Goal: Information Seeking & Learning: Learn about a topic

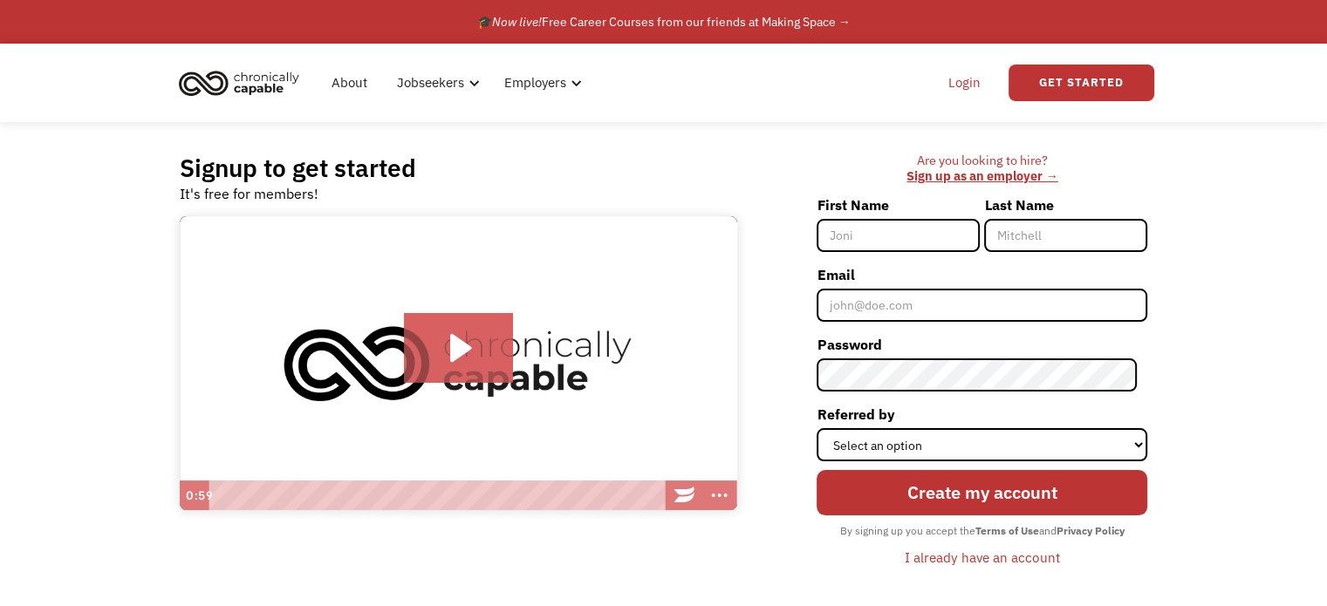
click at [953, 86] on link "Login" at bounding box center [964, 83] width 53 height 56
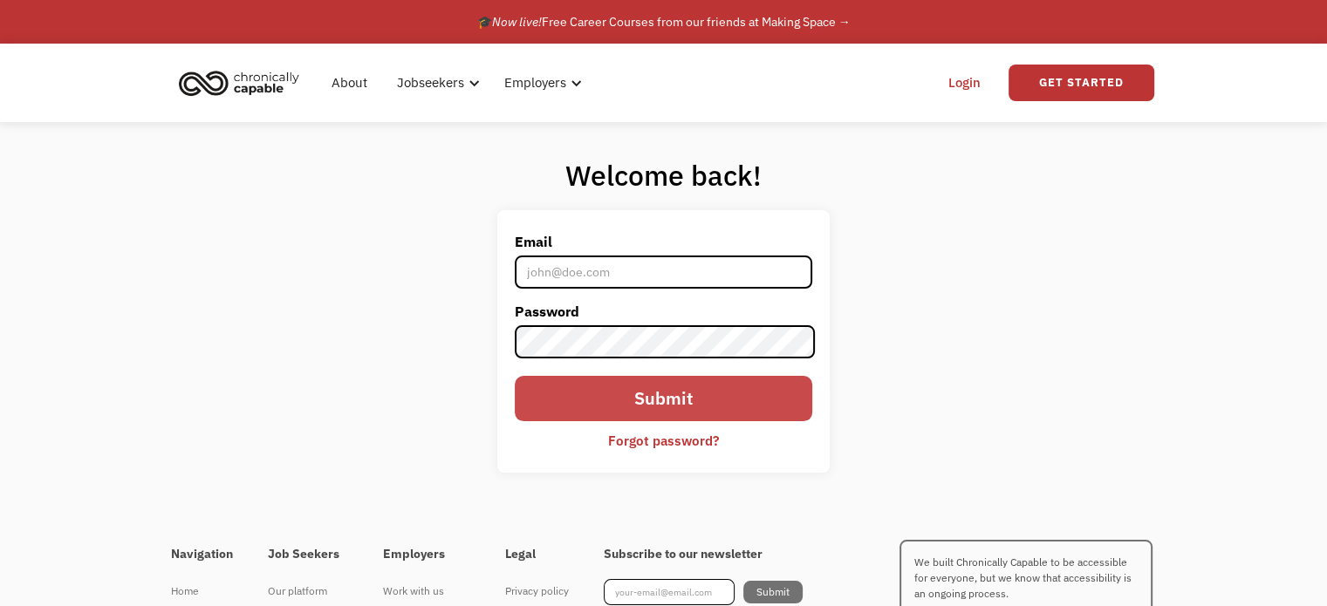
type input "[EMAIL_ADDRESS][DOMAIN_NAME]"
click at [600, 405] on input "Submit" at bounding box center [663, 398] width 297 height 45
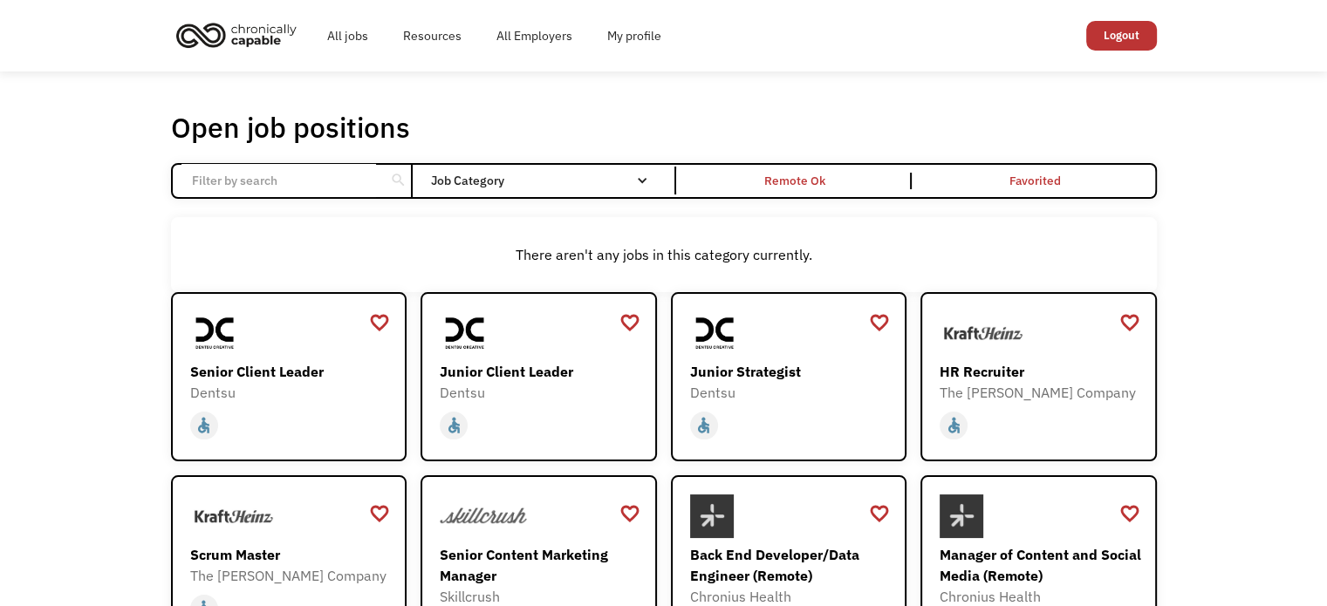
click at [260, 184] on input "Email Form" at bounding box center [279, 180] width 195 height 33
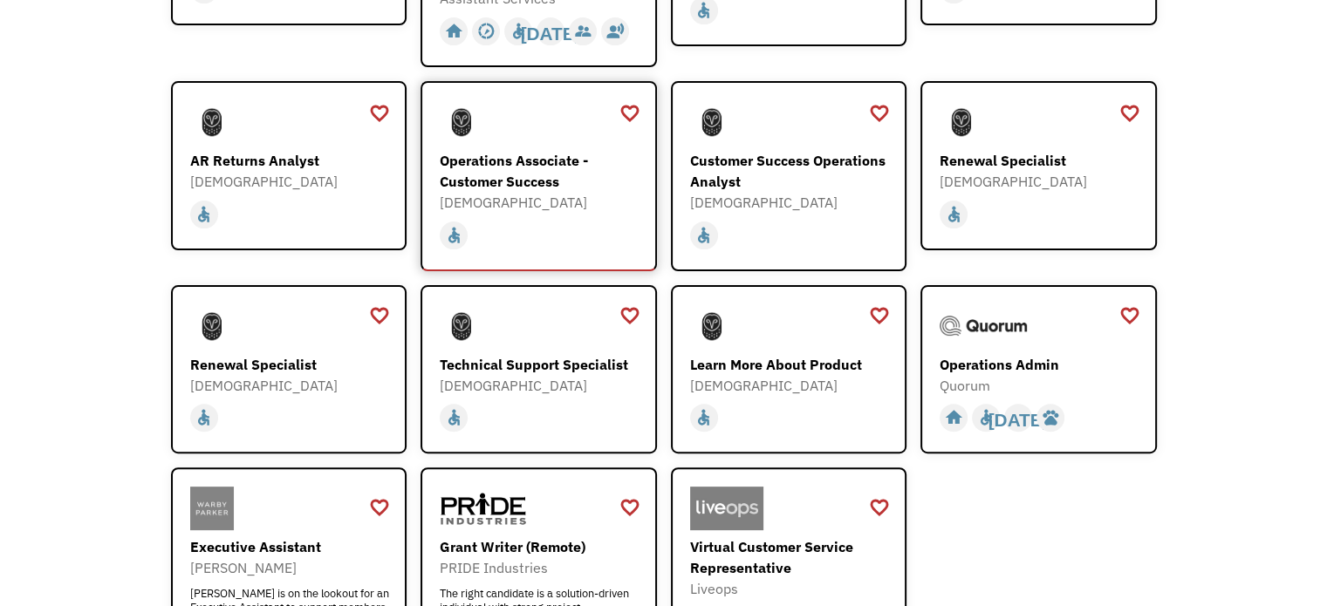
scroll to position [349, 0]
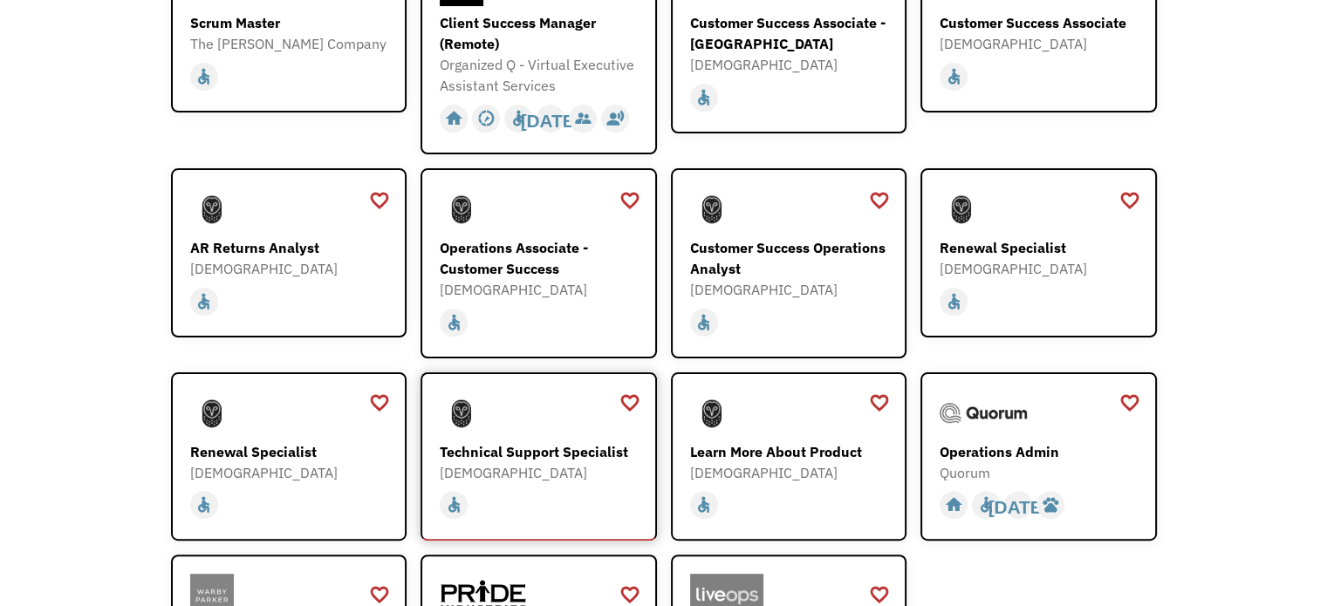
type input "customer success"
click at [546, 456] on div "Technical Support Specialist" at bounding box center [541, 452] width 202 height 21
click at [241, 463] on div "[DEMOGRAPHIC_DATA]" at bounding box center [291, 472] width 202 height 21
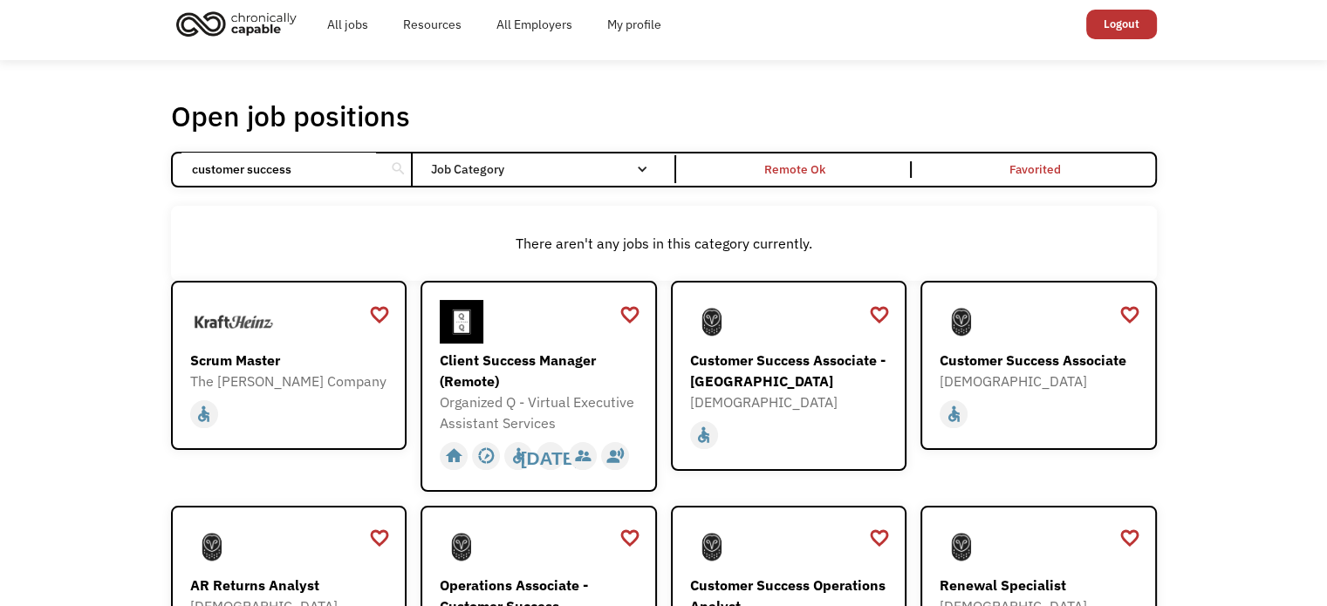
scroll to position [0, 0]
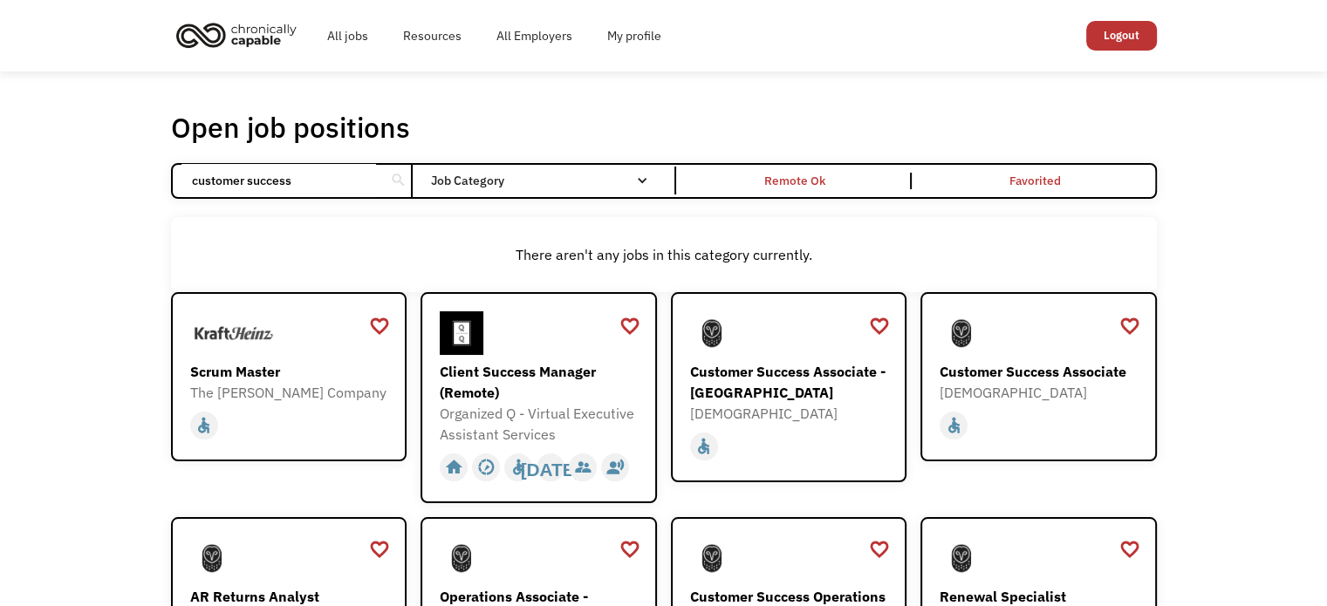
click at [588, 122] on div "Open job positions You have X liked items Search" at bounding box center [664, 127] width 986 height 35
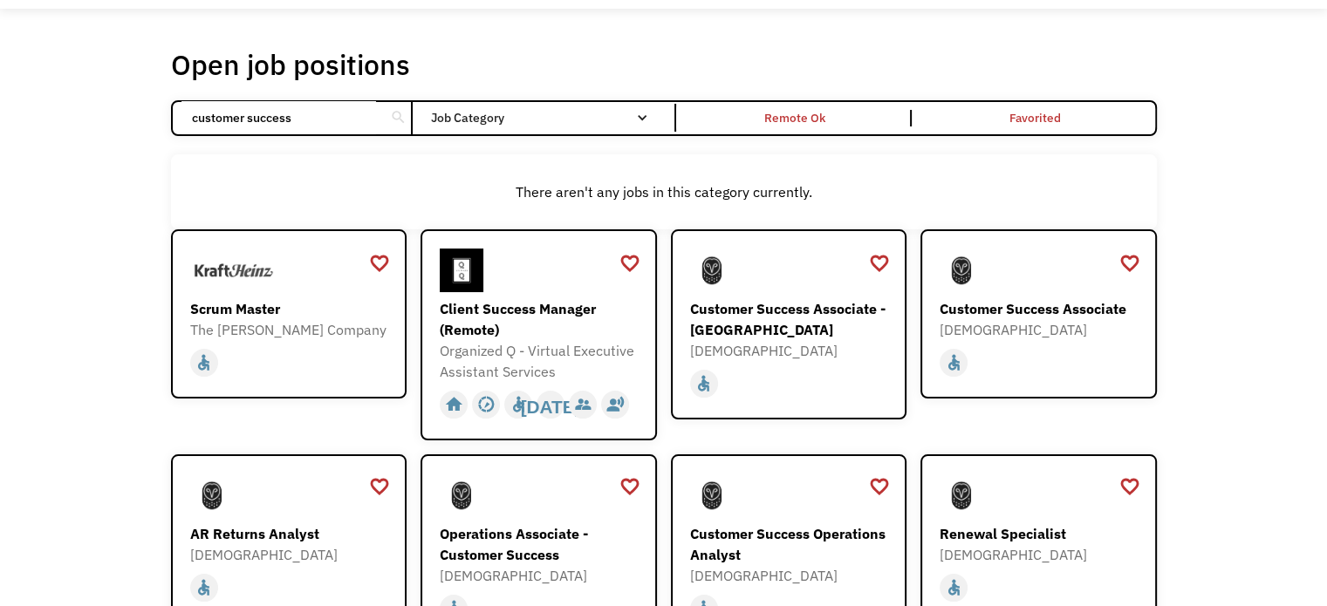
scroll to position [175, 0]
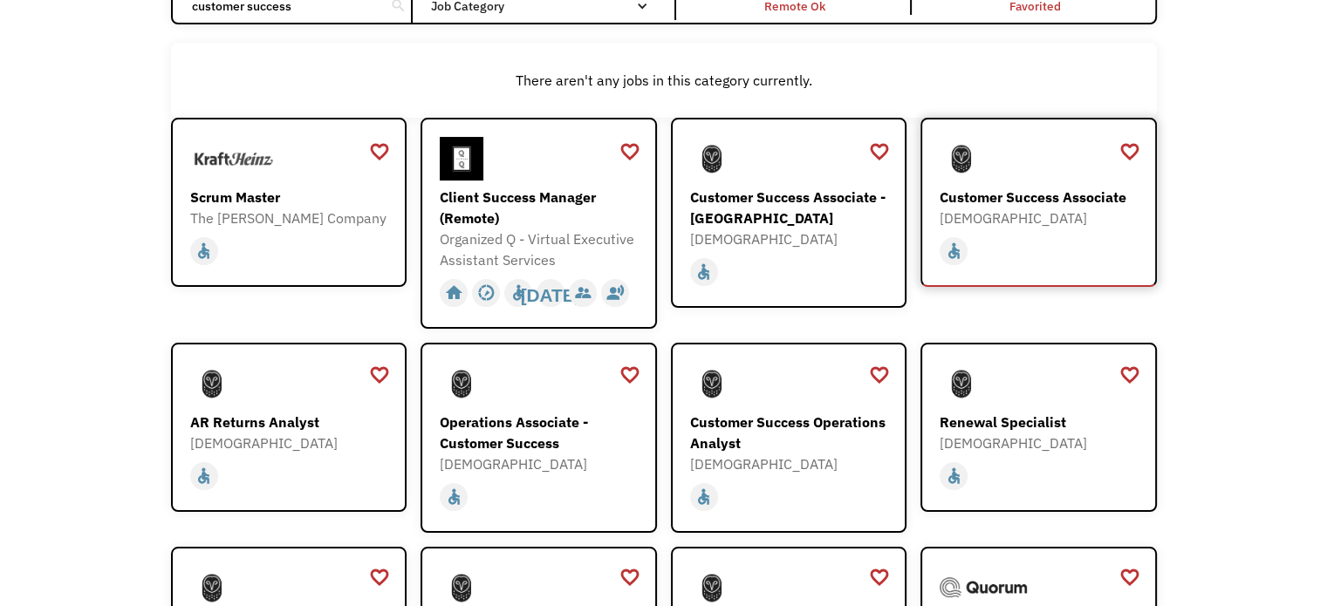
click at [1064, 188] on div "Customer Success Associate" at bounding box center [1041, 197] width 202 height 21
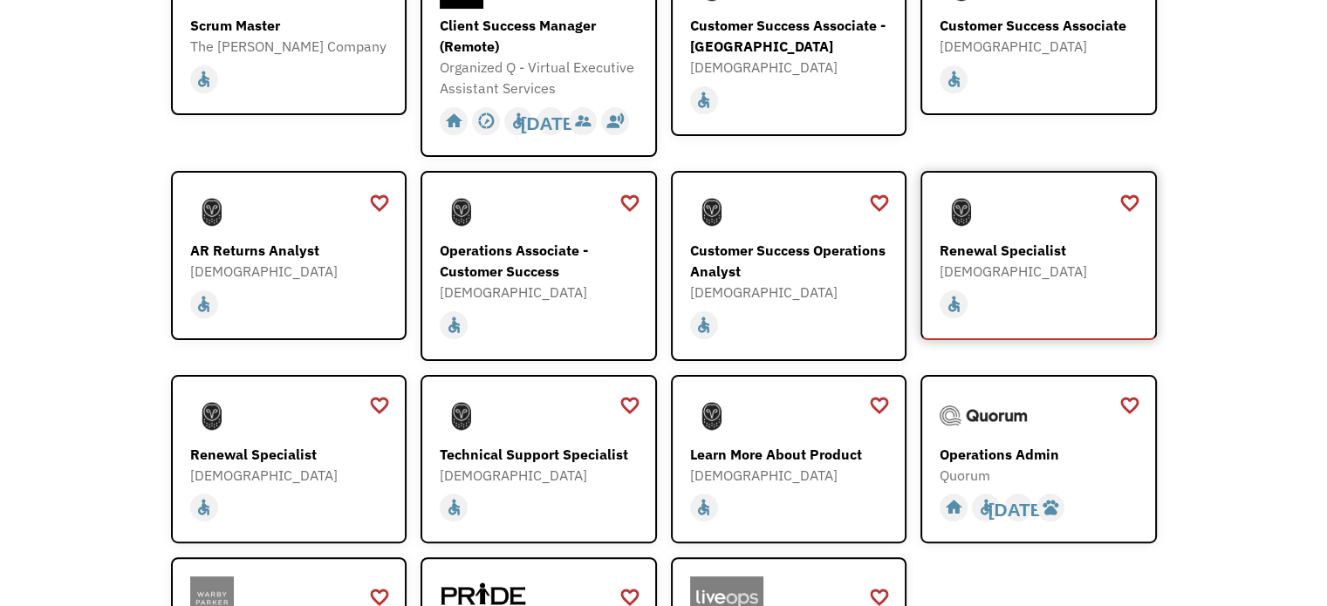
scroll to position [349, 0]
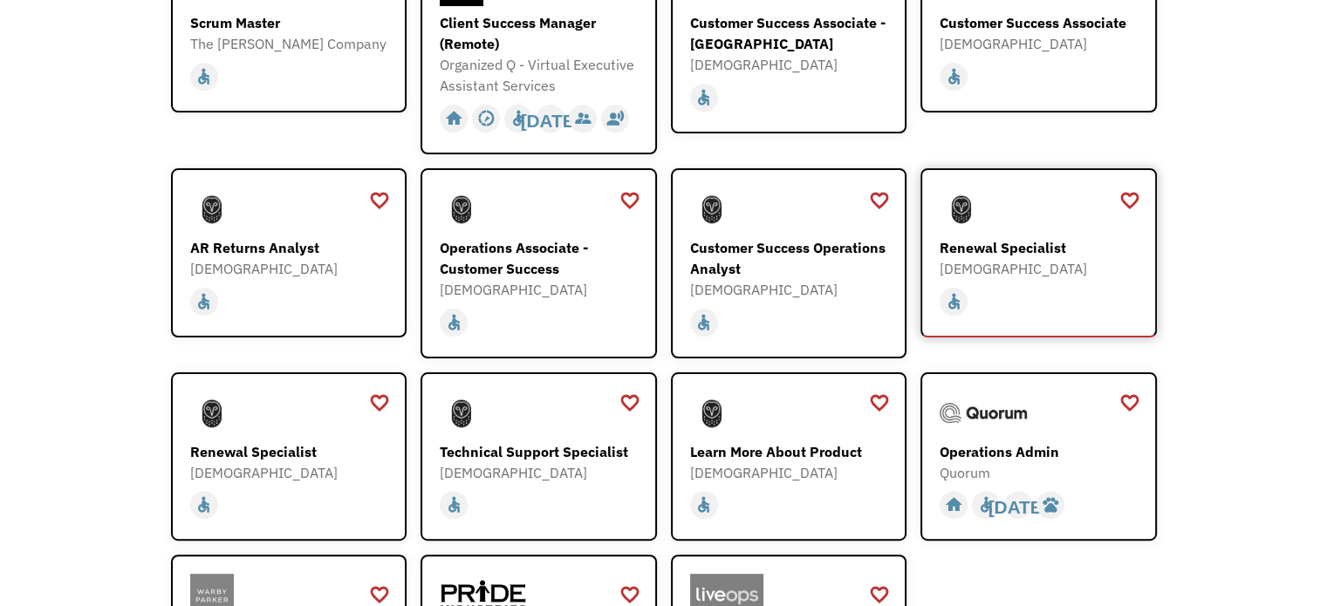
click at [959, 243] on div "Renewal Specialist" at bounding box center [1041, 247] width 202 height 21
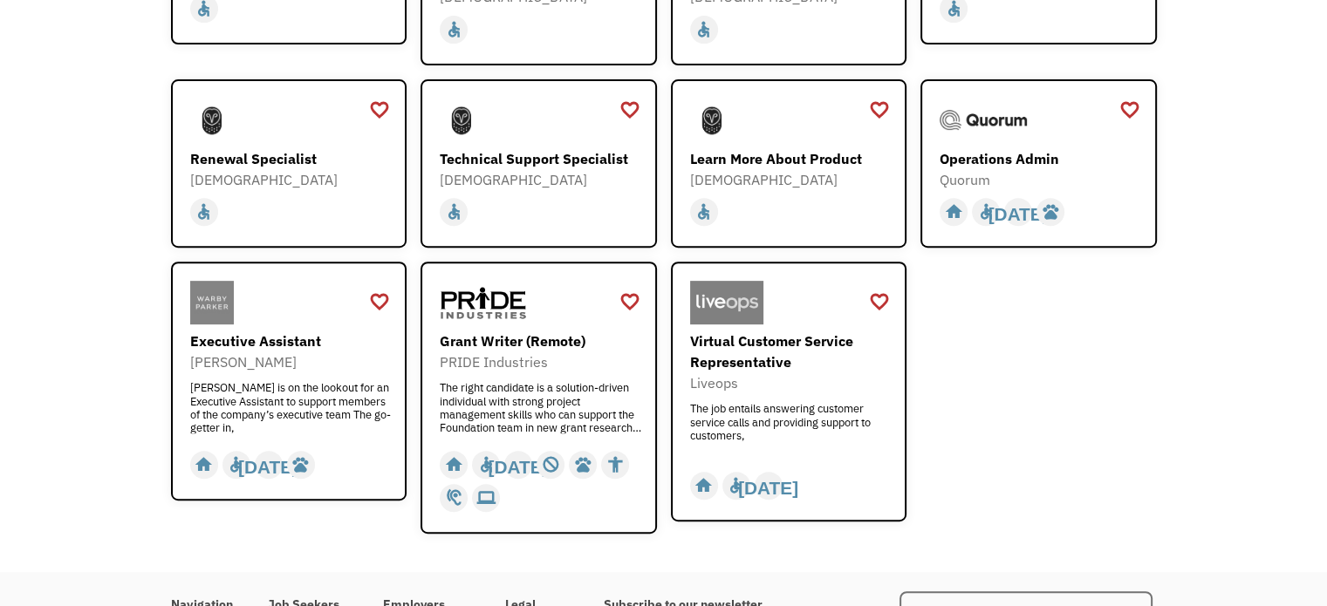
scroll to position [611, 0]
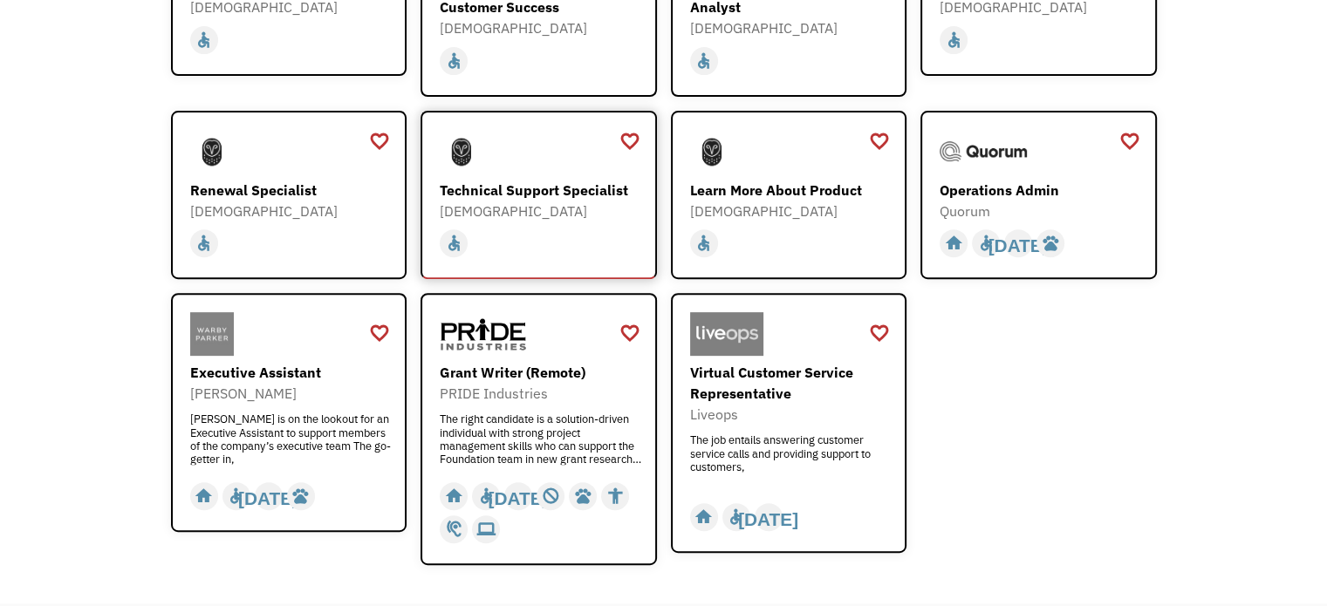
click at [504, 187] on div "Technical Support Specialist" at bounding box center [541, 190] width 202 height 21
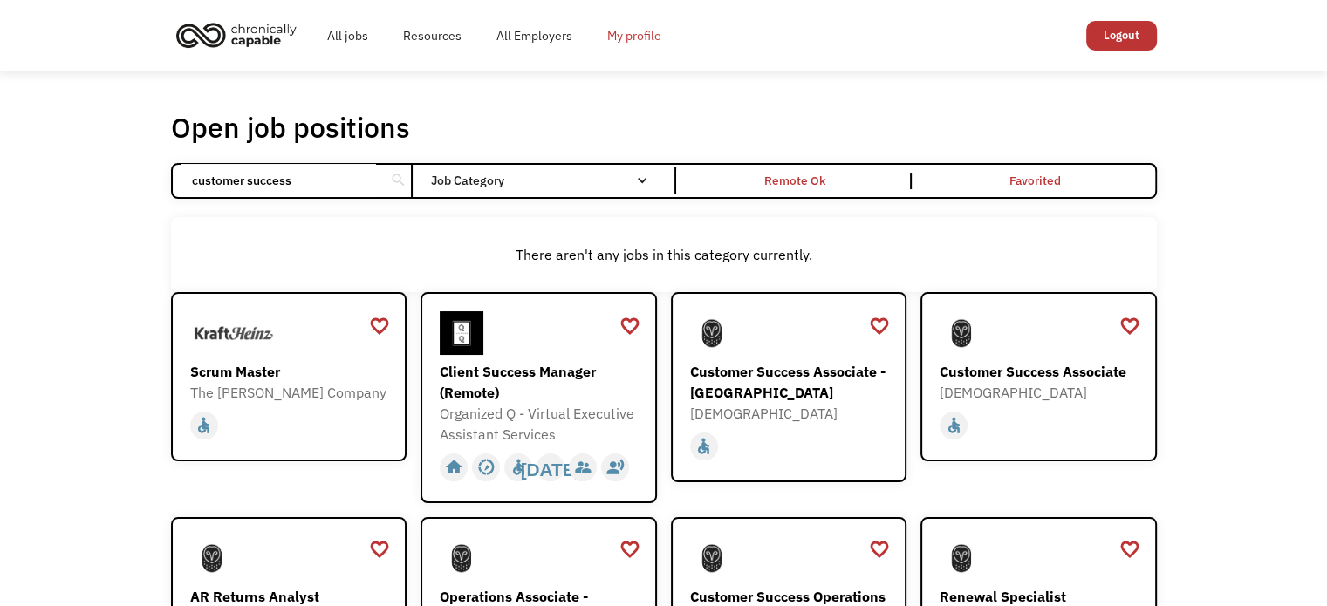
click at [612, 38] on link "My profile" at bounding box center [634, 36] width 89 height 56
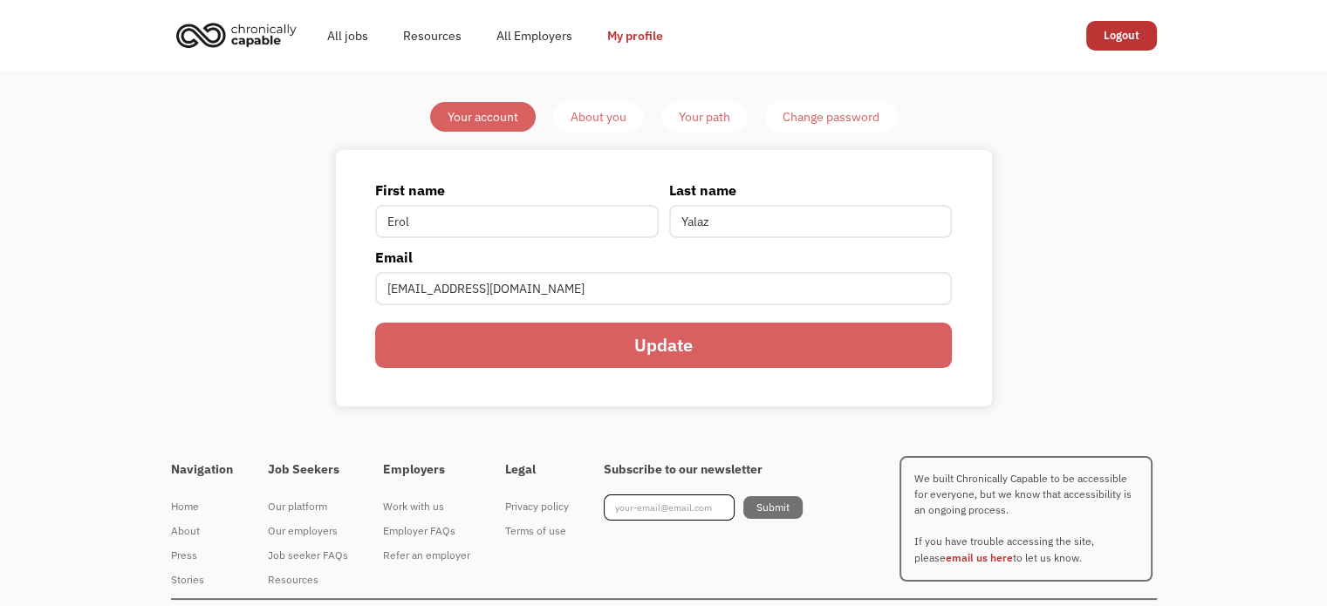
click at [605, 110] on div "About you" at bounding box center [599, 116] width 56 height 21
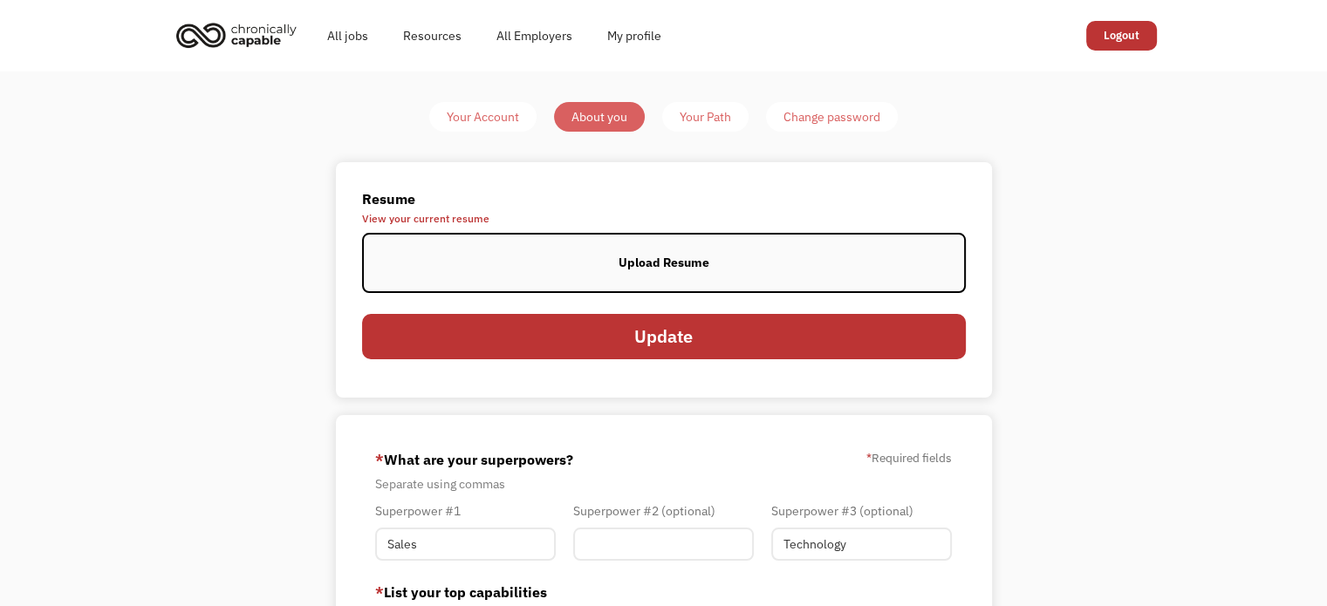
click at [700, 110] on div "Your Path" at bounding box center [705, 116] width 51 height 21
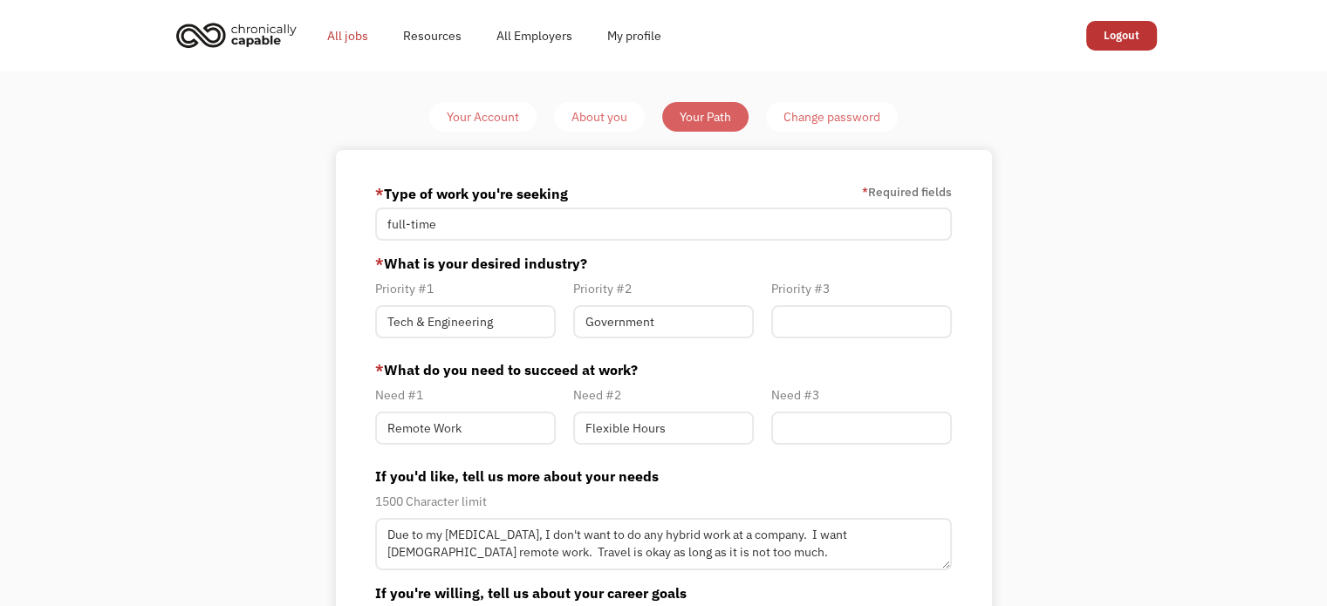
click at [350, 38] on link "All jobs" at bounding box center [348, 36] width 76 height 56
